Goal: Check status

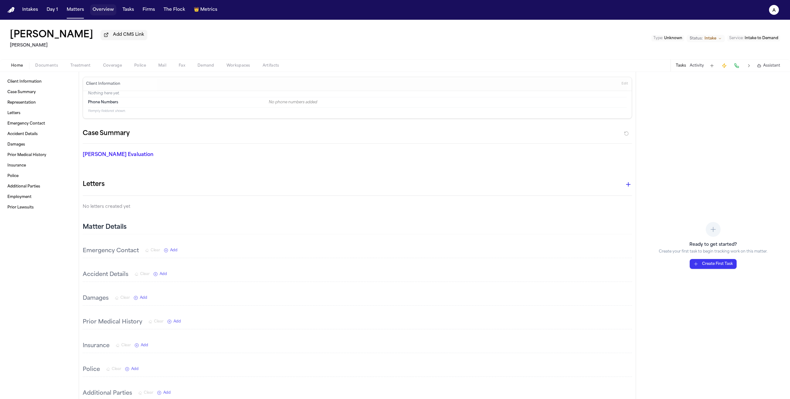
click at [104, 13] on button "Overview" at bounding box center [103, 9] width 26 height 11
select select "**********"
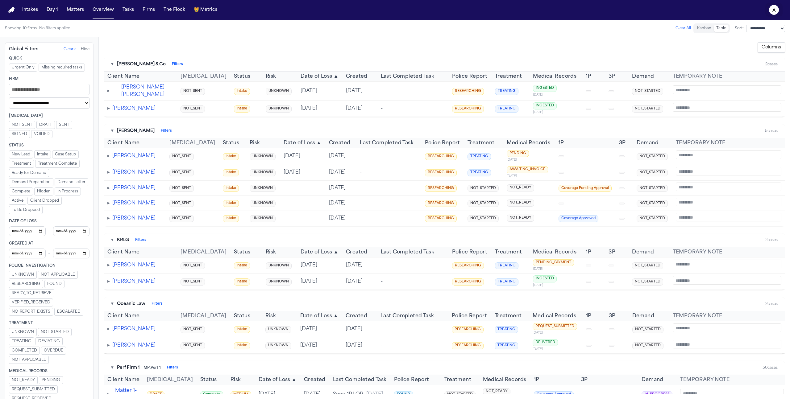
click at [777, 5] on button "a" at bounding box center [773, 10] width 17 height 14
